Goal: Task Accomplishment & Management: Complete application form

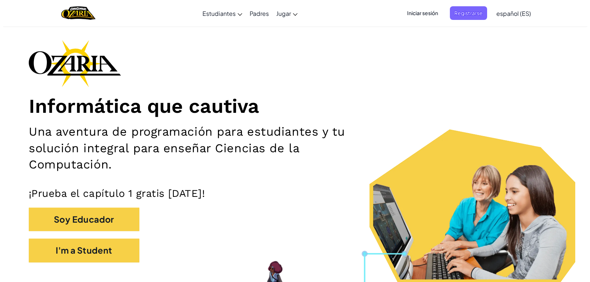
scroll to position [37, 0]
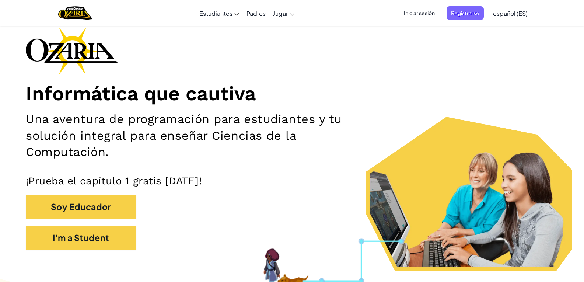
click at [403, 70] on div "Informática que cautiva Una aventura de programación para estudiantes y tu solu…" at bounding box center [292, 142] width 532 height 230
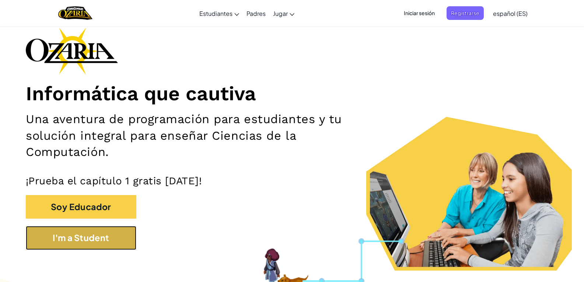
click at [81, 249] on button "I'm a Student" at bounding box center [81, 238] width 111 height 24
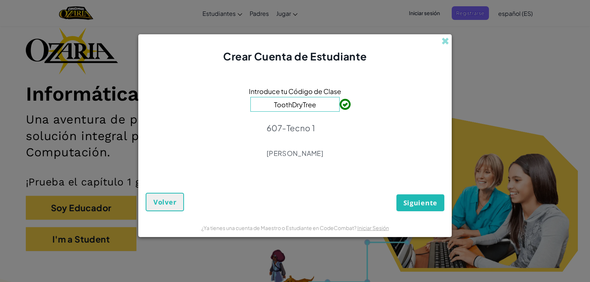
type input "ToothDryTree"
click at [405, 196] on button "Siguiente" at bounding box center [420, 202] width 48 height 17
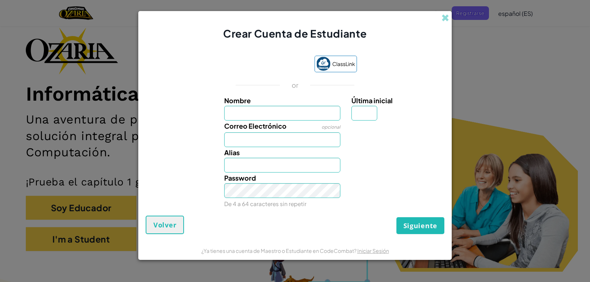
click at [263, 122] on span "Correo Electrónico" at bounding box center [255, 126] width 62 height 8
click at [263, 132] on input "Correo Electrónico" at bounding box center [282, 139] width 116 height 15
click at [270, 106] on input "Nombre" at bounding box center [282, 113] width 116 height 15
type input "[PERSON_NAME]"
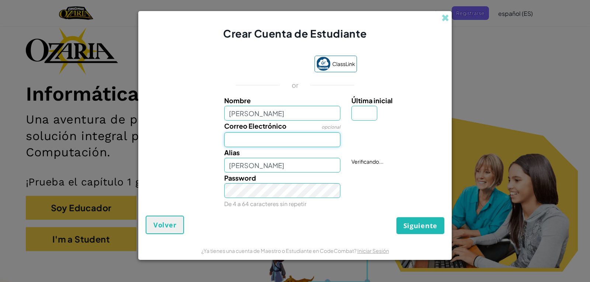
click at [280, 133] on input "Correo Electrónico" at bounding box center [282, 139] width 116 height 15
type input "[EMAIL_ADDRESS][DOMAIN_NAME]"
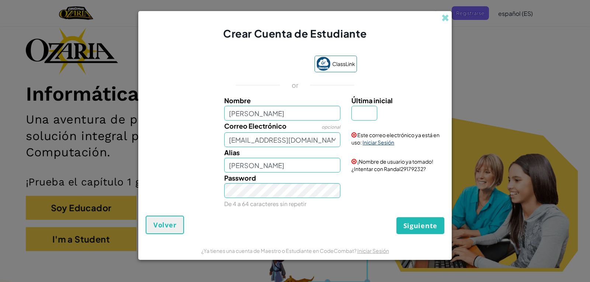
click at [384, 145] on link "Iniciar Sesión" at bounding box center [378, 142] width 32 height 7
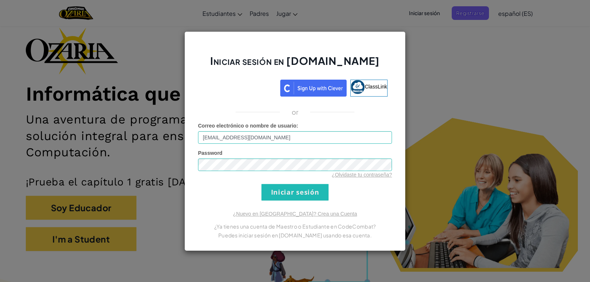
click at [366, 194] on form "Correo electrónico o nombre de usuario : [EMAIL_ADDRESS][DOMAIN_NAME] Password …" at bounding box center [295, 161] width 194 height 78
click at [359, 177] on link "¿Olvidaste tu contraseña?" at bounding box center [362, 175] width 60 height 6
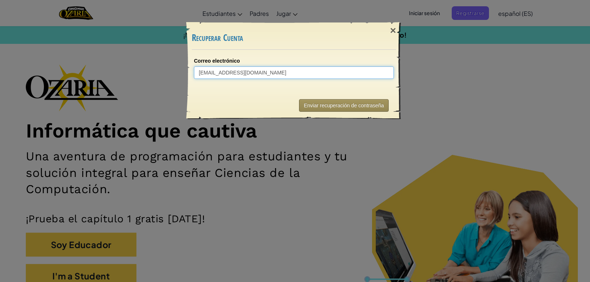
type input "[EMAIL_ADDRESS][DOMAIN_NAME]"
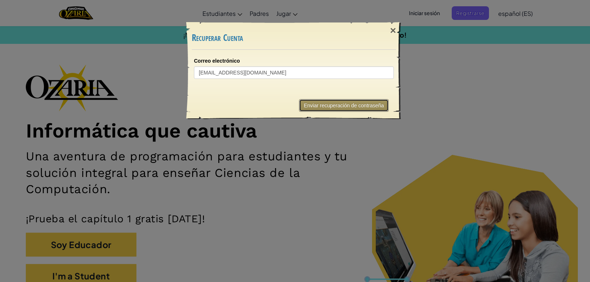
click at [346, 105] on button "Enviar recuperación de contraseña" at bounding box center [344, 105] width 90 height 13
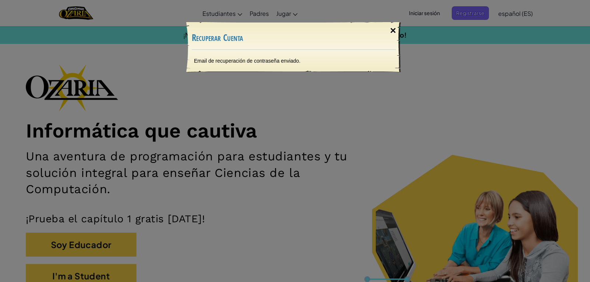
click at [393, 34] on div "×" at bounding box center [392, 30] width 17 height 21
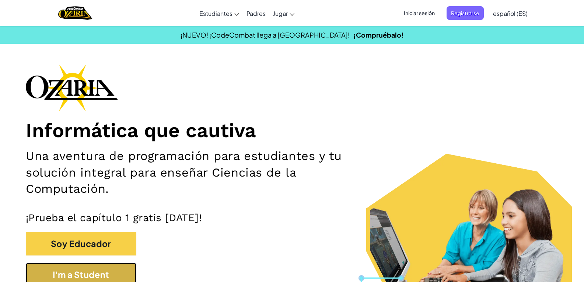
click at [106, 273] on button "I'm a Student" at bounding box center [81, 275] width 111 height 24
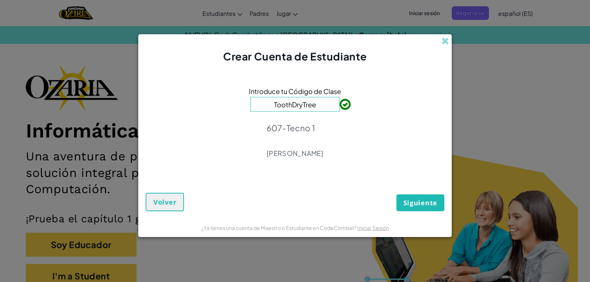
type input "ToothDryTree"
click at [423, 208] on button "Siguiente" at bounding box center [420, 202] width 48 height 17
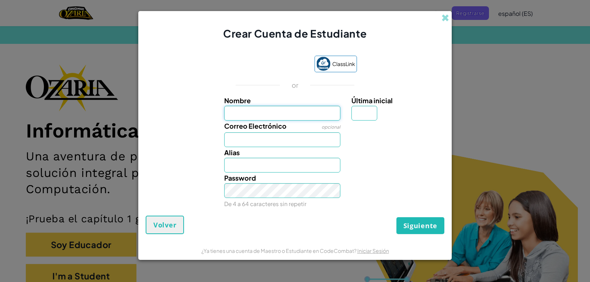
click at [324, 112] on input "Nombre" at bounding box center [282, 113] width 116 height 15
type input "[PERSON_NAME]"
click at [266, 138] on input "Correo Electrónico" at bounding box center [282, 139] width 116 height 15
type input "[EMAIL_ADDRESS][DOMAIN_NAME]"
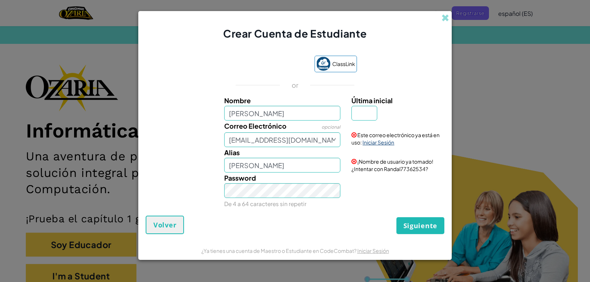
click at [377, 142] on link "Iniciar Sesión" at bounding box center [378, 142] width 32 height 7
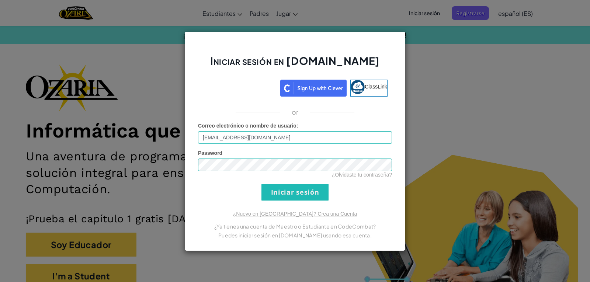
click at [367, 196] on form "Correo electrónico o nombre de usuario : [EMAIL_ADDRESS][DOMAIN_NAME] Password …" at bounding box center [295, 161] width 194 height 78
click at [290, 193] on input "Iniciar sesión" at bounding box center [294, 192] width 67 height 17
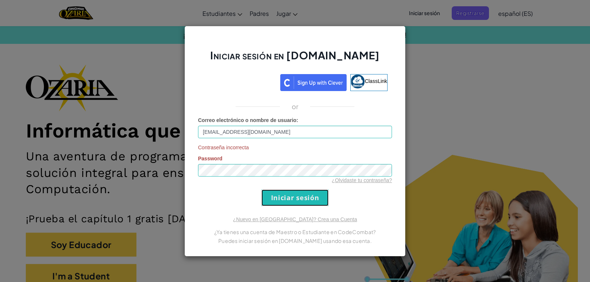
click at [289, 194] on input "Iniciar sesión" at bounding box center [294, 197] width 67 height 17
click at [97, 181] on div "Iniciar sesión en [DOMAIN_NAME] ClassLink or Correo electrónico o nombre de usu…" at bounding box center [295, 141] width 590 height 282
click at [325, 194] on input "Iniciar sesión" at bounding box center [294, 197] width 67 height 17
click at [360, 179] on link "¿Olvidaste tu contraseña?" at bounding box center [362, 180] width 60 height 6
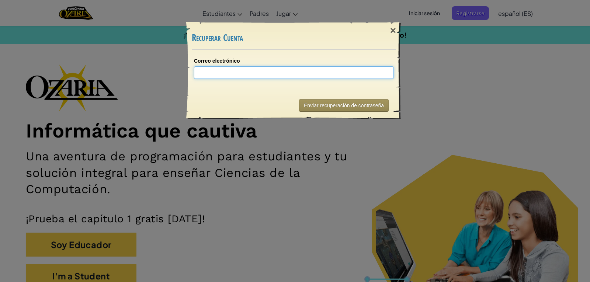
click at [242, 70] on input "Correo electrónico" at bounding box center [294, 72] width 200 height 13
type input "al072"
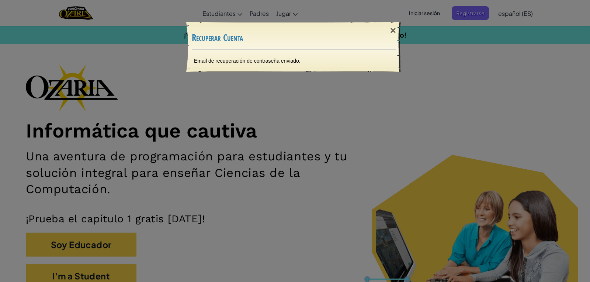
click at [209, 102] on div "× Recuperar Cuenta Email de recuperación de contraseña enviado. Enviando..." at bounding box center [295, 141] width 590 height 282
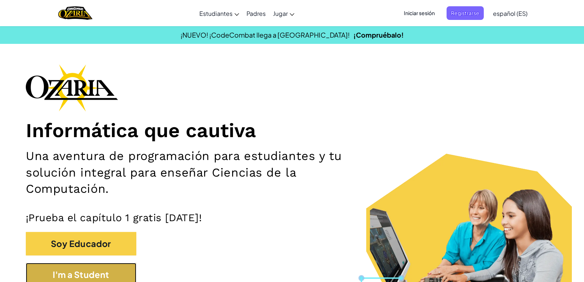
click at [99, 273] on button "I'm a Student" at bounding box center [81, 275] width 111 height 24
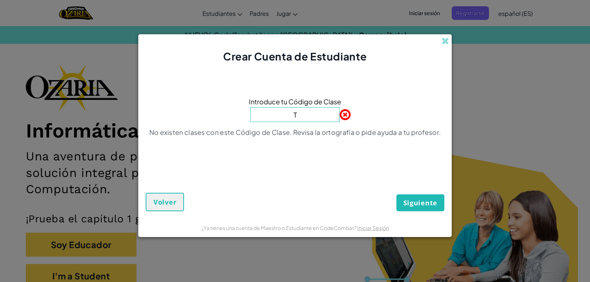
type input "ToothDryTree"
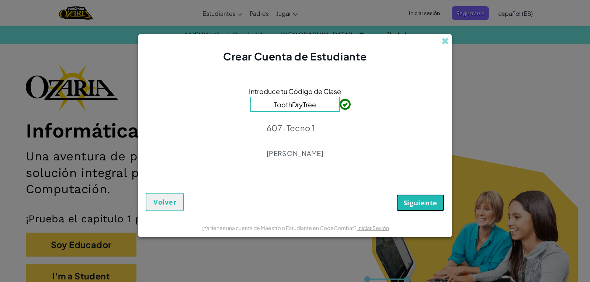
click at [408, 209] on button "Siguiente" at bounding box center [420, 202] width 48 height 17
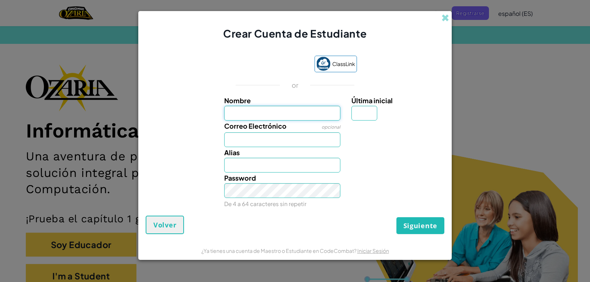
click at [255, 107] on input "Nombre" at bounding box center [282, 113] width 116 height 15
type input "[PERSON_NAME]"
click at [273, 141] on input "Correo Electrónico" at bounding box center [282, 139] width 116 height 15
type input "[EMAIL_ADDRESS][DOMAIN_NAME]"
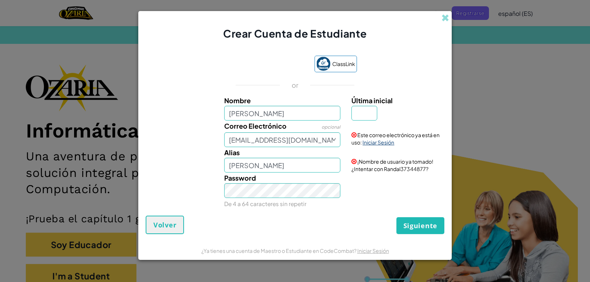
click at [378, 145] on link "Iniciar Sesión" at bounding box center [378, 142] width 32 height 7
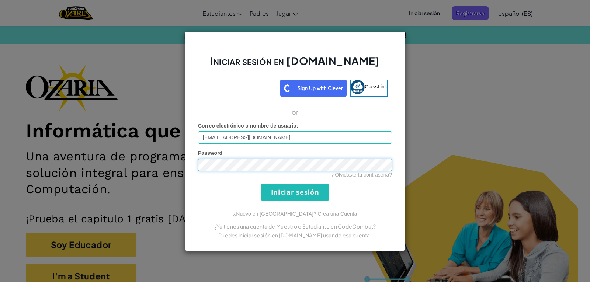
click at [261, 184] on input "Iniciar sesión" at bounding box center [294, 192] width 67 height 17
